Goal: Task Accomplishment & Management: Use online tool/utility

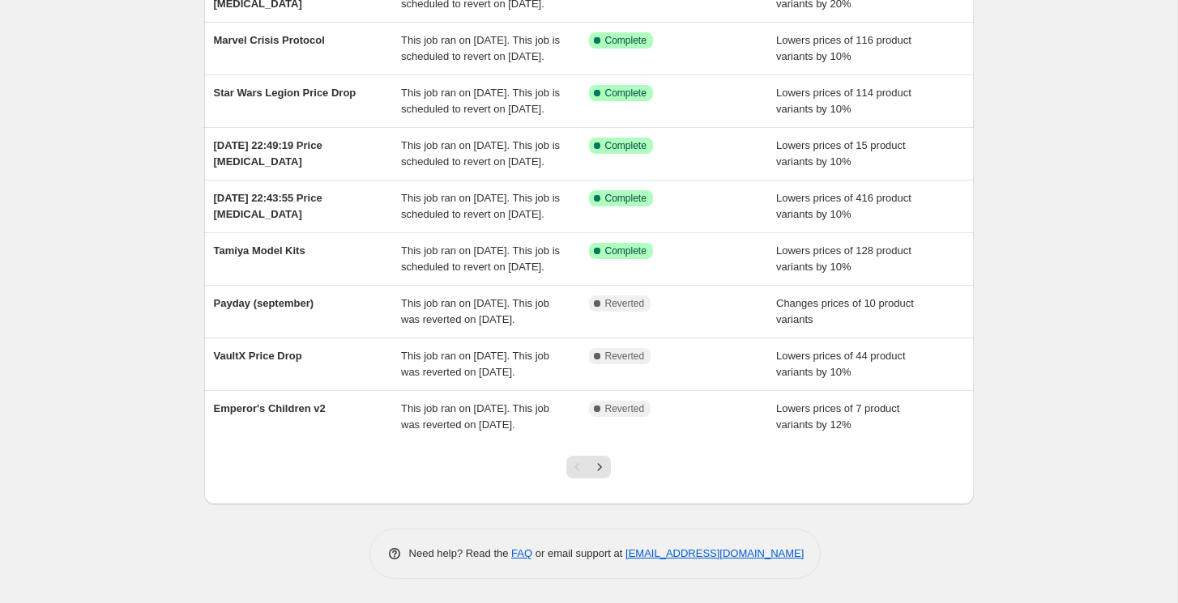
scroll to position [358, 0]
click at [599, 475] on icon "Next" at bounding box center [599, 467] width 16 height 16
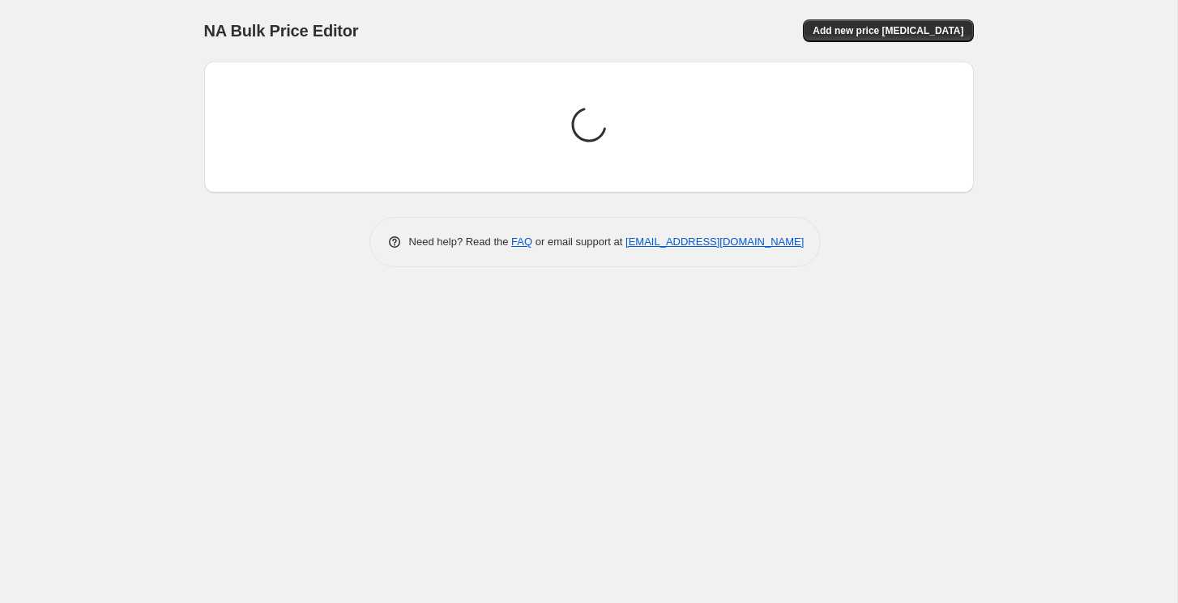
scroll to position [0, 0]
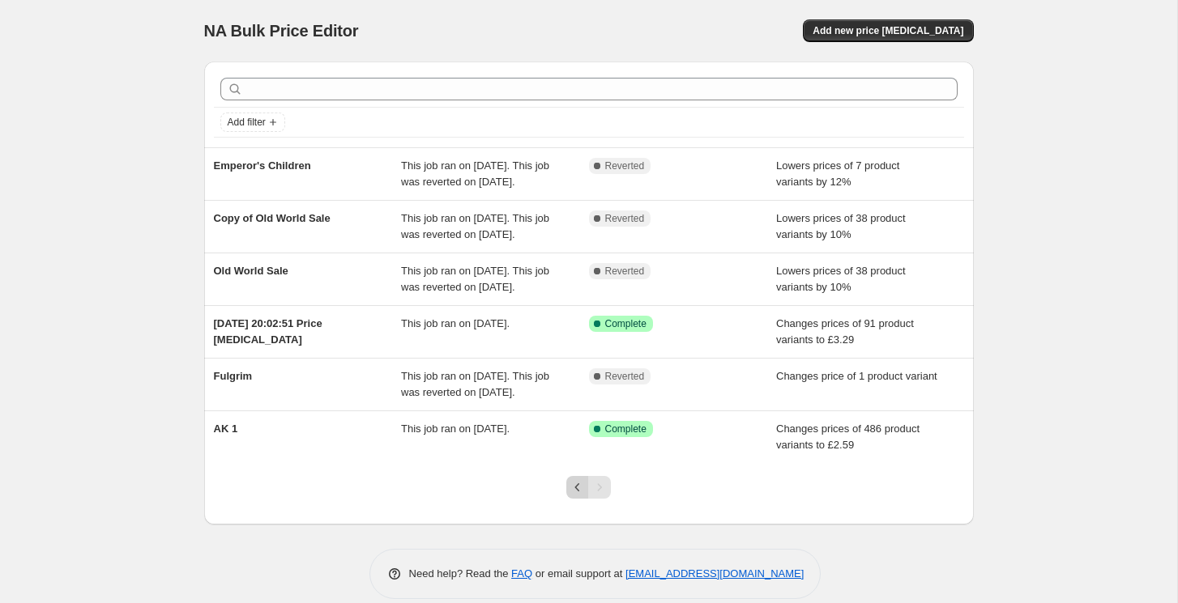
click at [581, 496] on icon "Previous" at bounding box center [577, 487] width 16 height 16
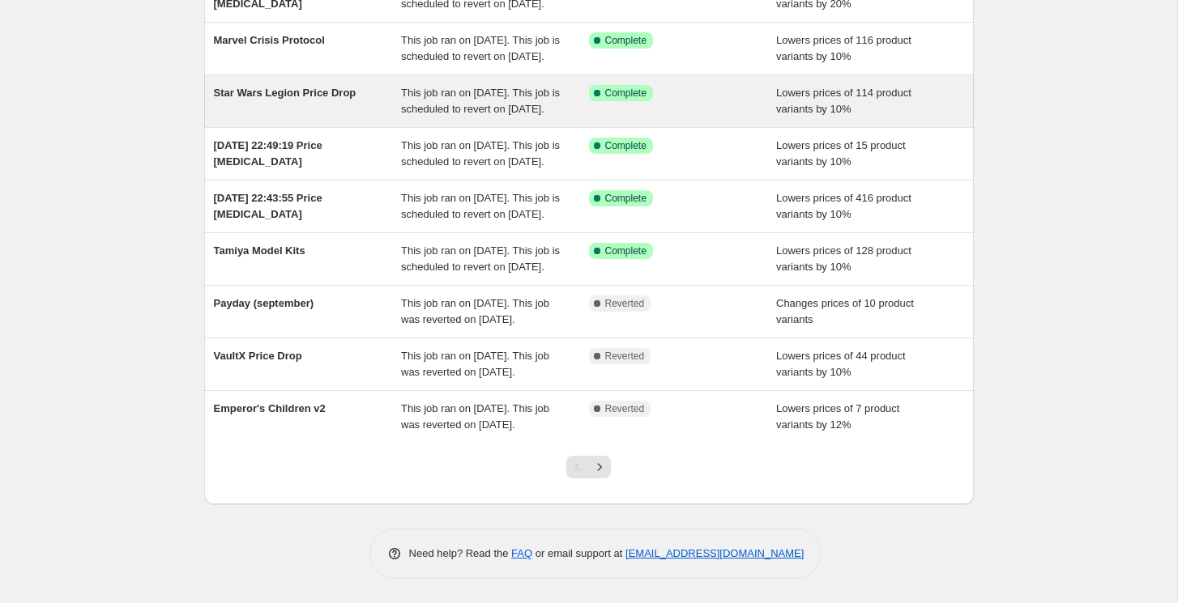
scroll to position [334, 0]
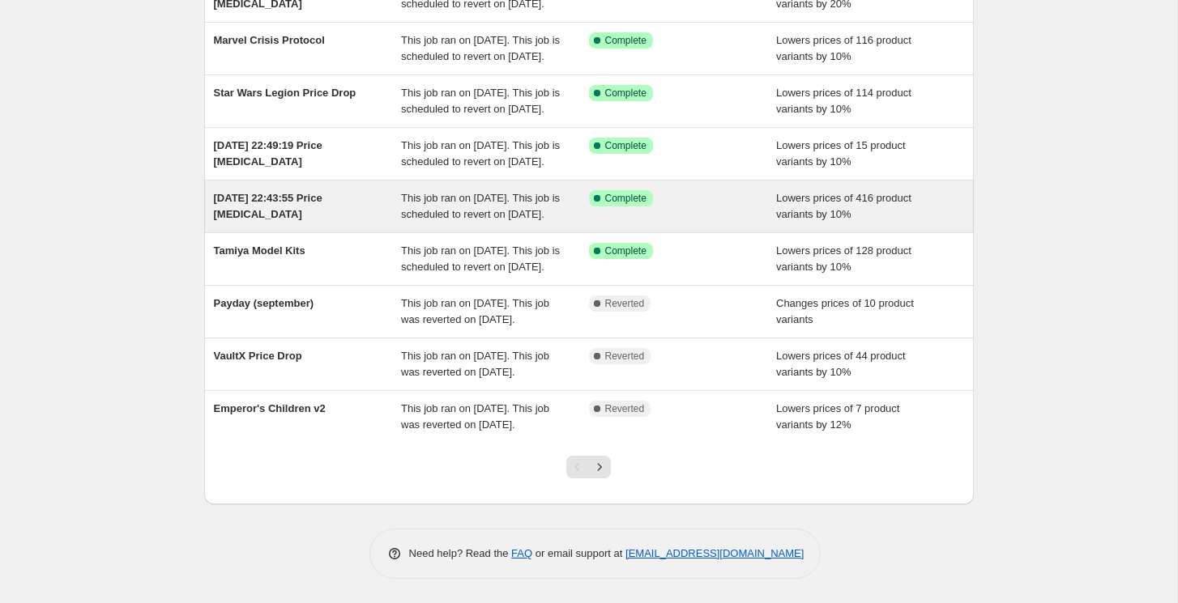
click at [333, 202] on div "[DATE] 22:43:55 Price [MEDICAL_DATA]" at bounding box center [308, 206] width 188 height 32
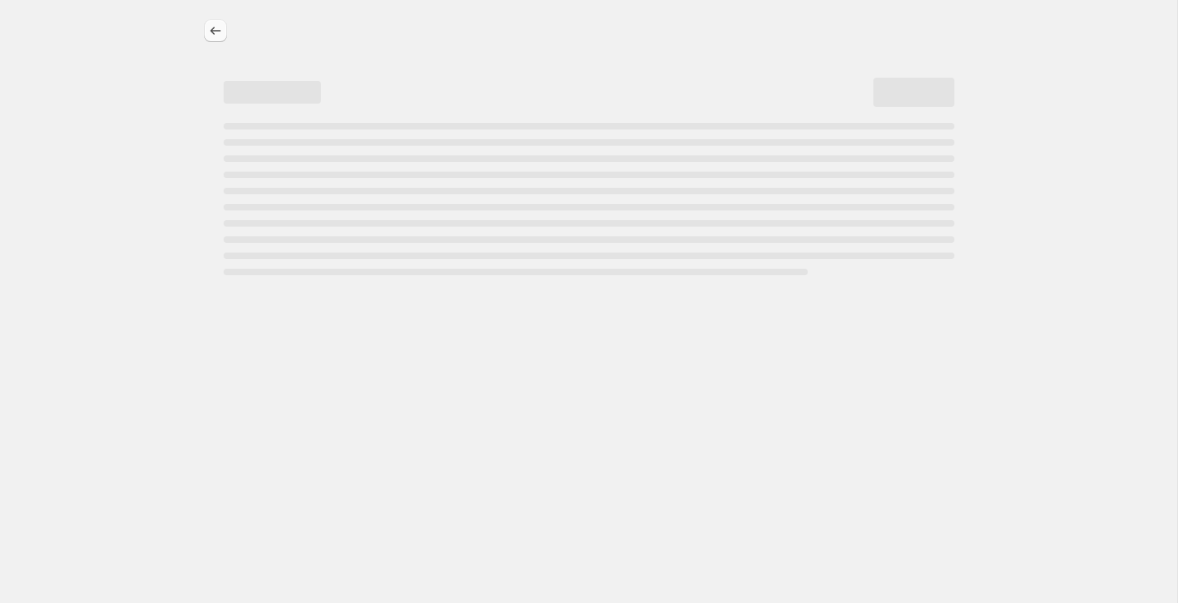
select select "percentage"
select select "no_change"
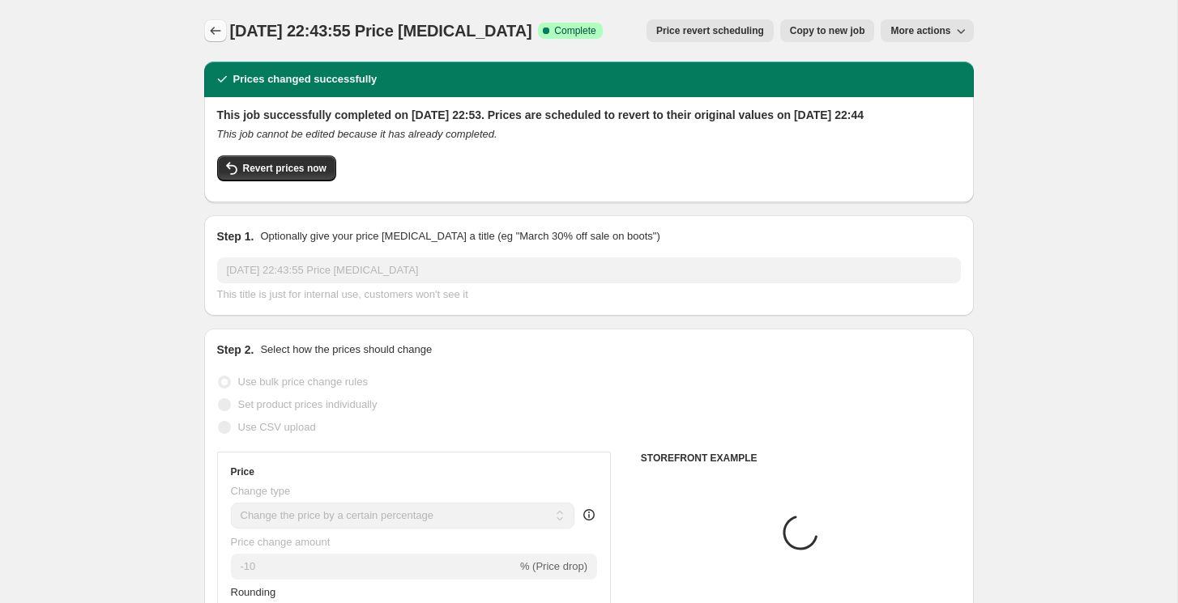
select select "collection"
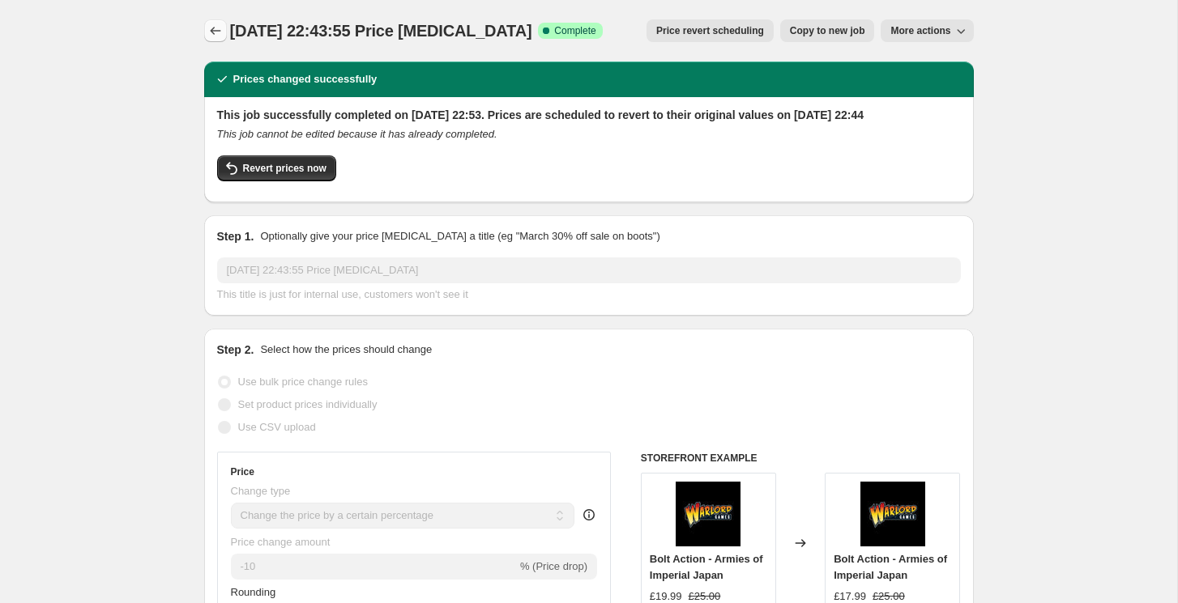
click at [215, 33] on icon "Price change jobs" at bounding box center [215, 31] width 16 height 16
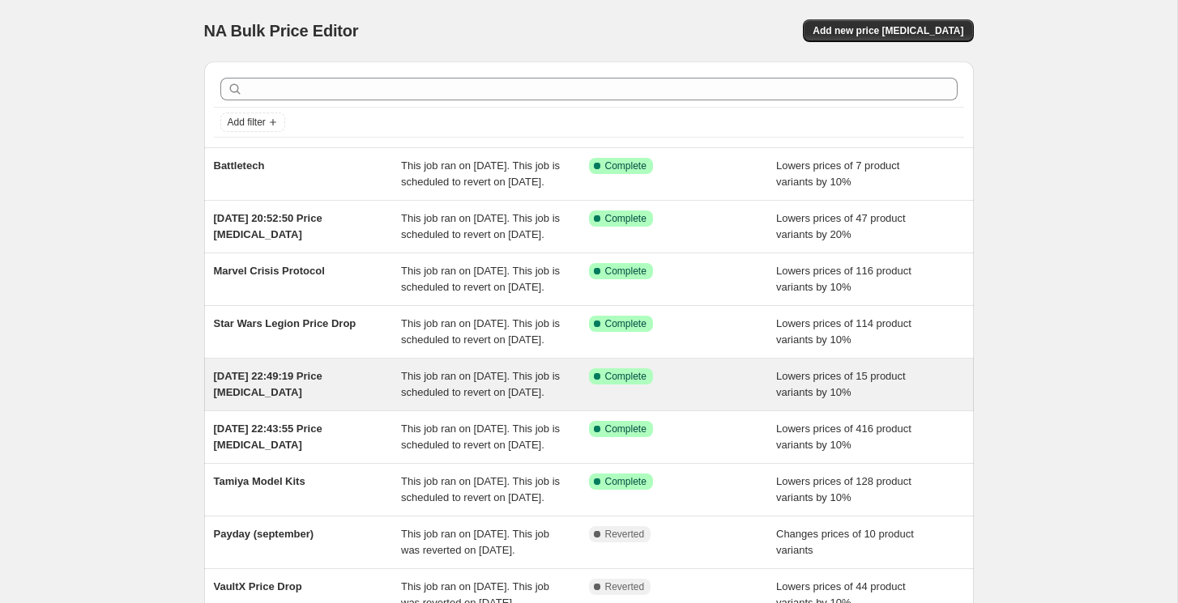
click at [325, 401] on div "[DATE] 22:49:19 Price [MEDICAL_DATA]" at bounding box center [308, 384] width 188 height 32
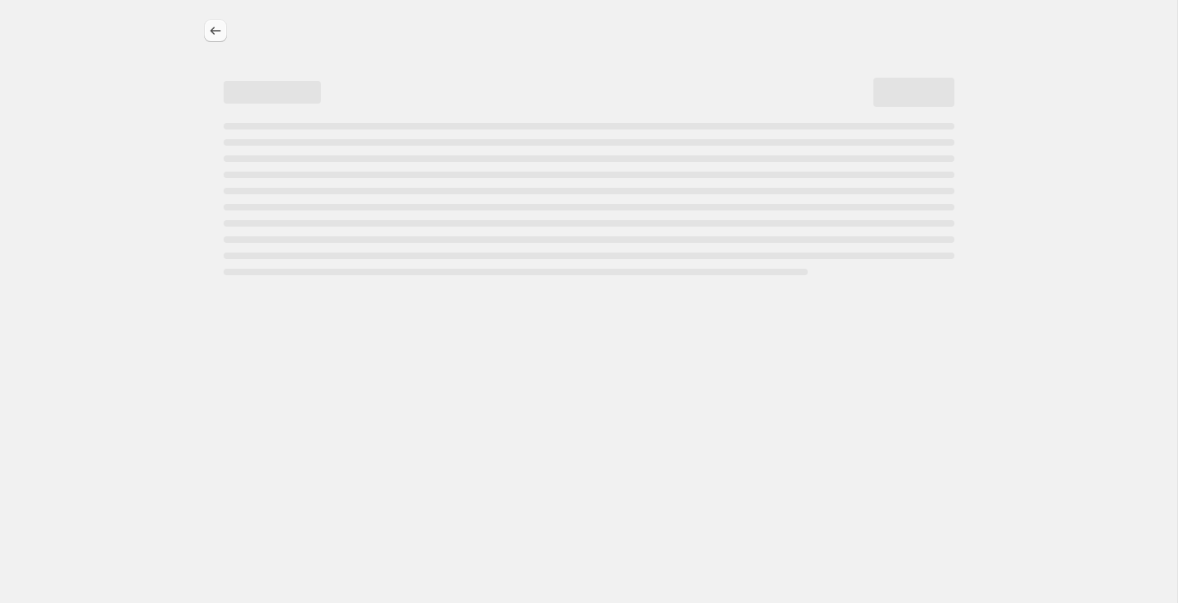
select select "percentage"
select select "no_change"
select select "tag"
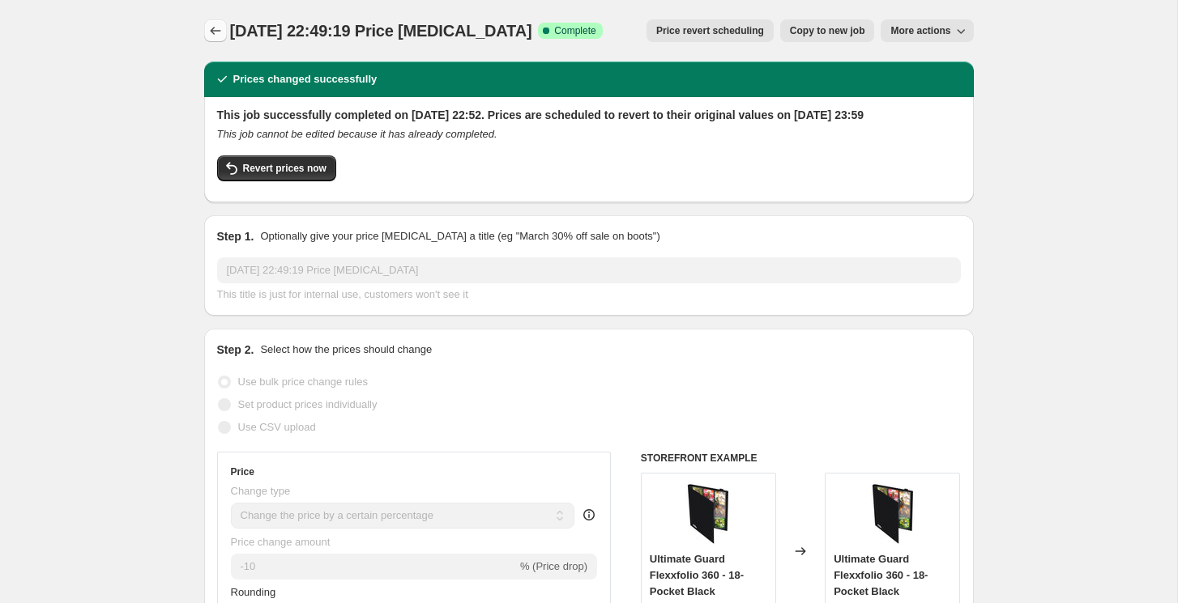
click at [214, 29] on icon "Price change jobs" at bounding box center [215, 31] width 16 height 16
